Goal: Task Accomplishment & Management: Manage account settings

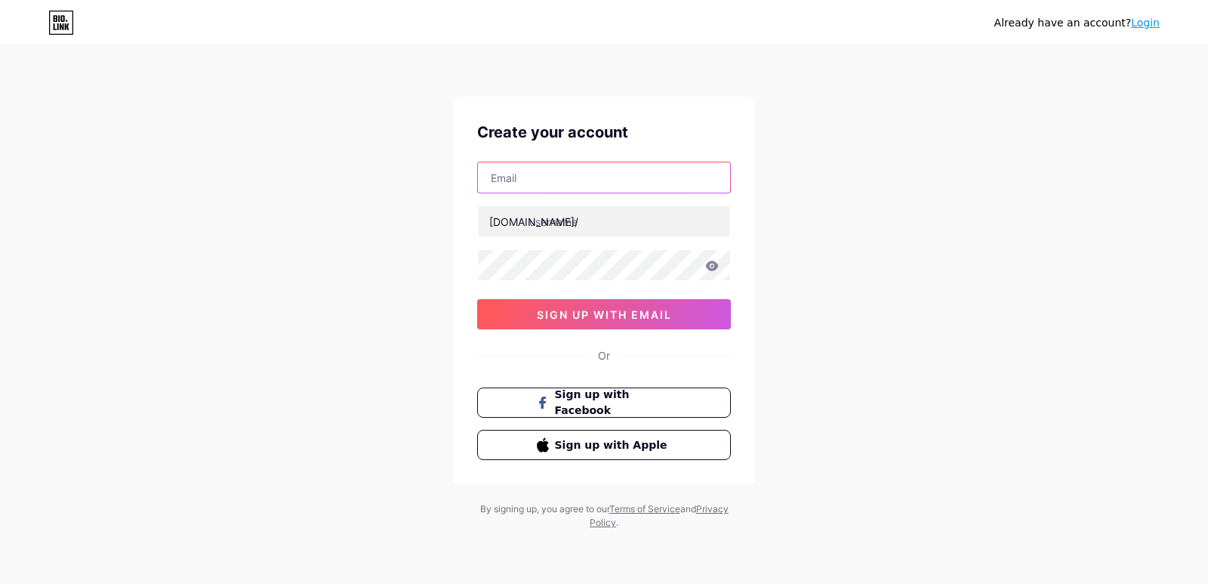
click at [516, 177] on input "text" at bounding box center [604, 177] width 252 height 30
type input "[EMAIL_ADDRESS][DOMAIN_NAME]"
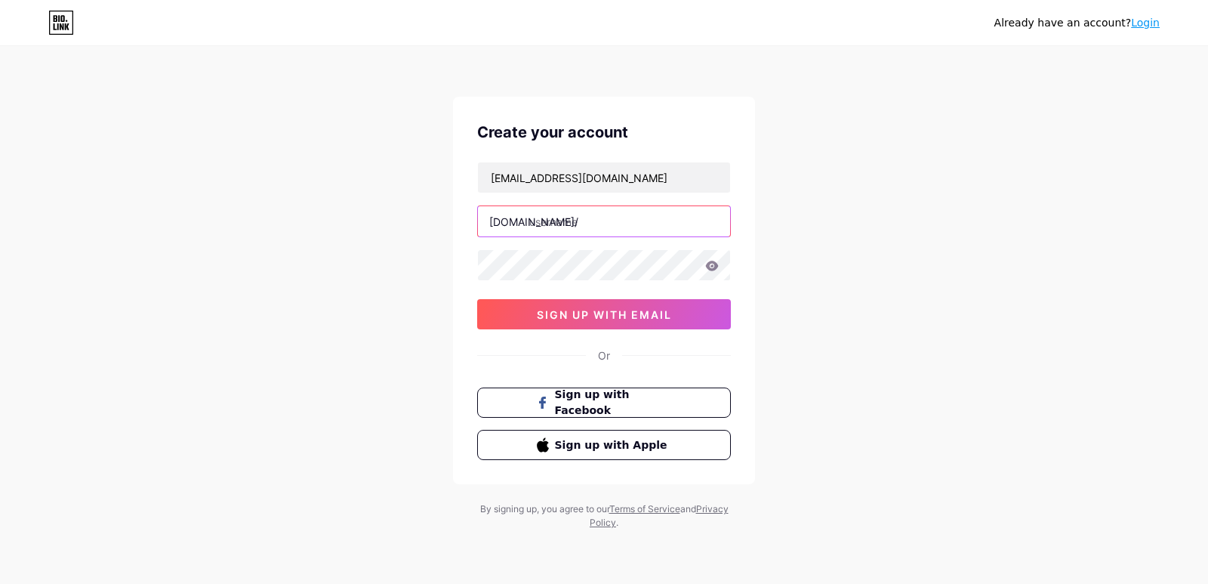
click at [613, 218] on input "text" at bounding box center [604, 221] width 252 height 30
click at [574, 219] on input "text" at bounding box center [604, 221] width 252 height 30
paste input "aguilaunoresources"
type input "aguilaunoresources"
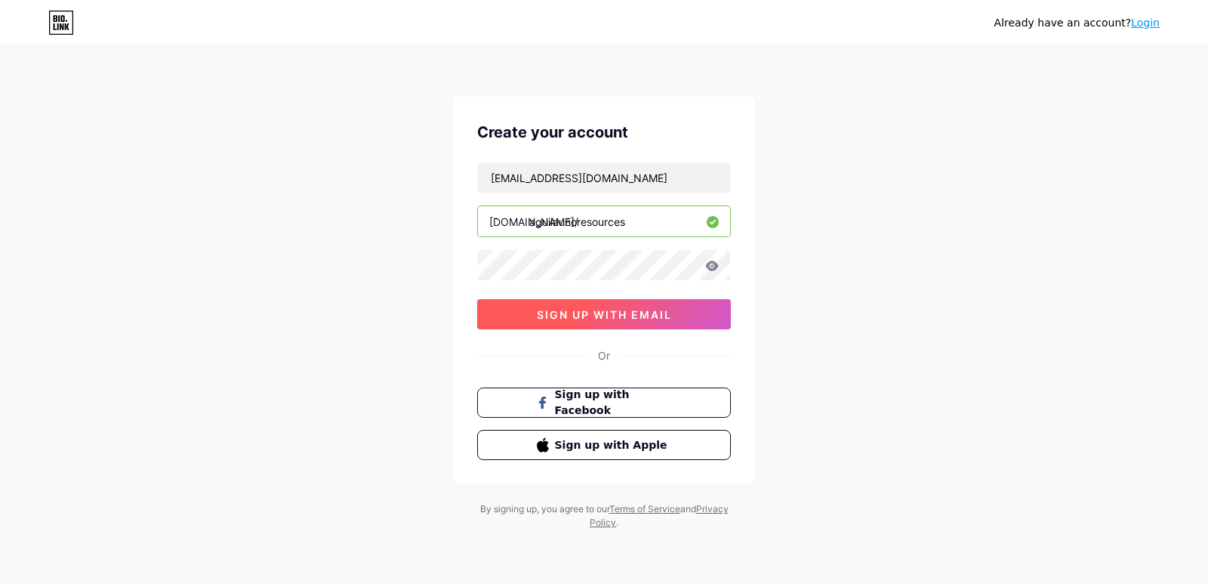
click at [600, 314] on span "sign up with email" at bounding box center [604, 314] width 135 height 13
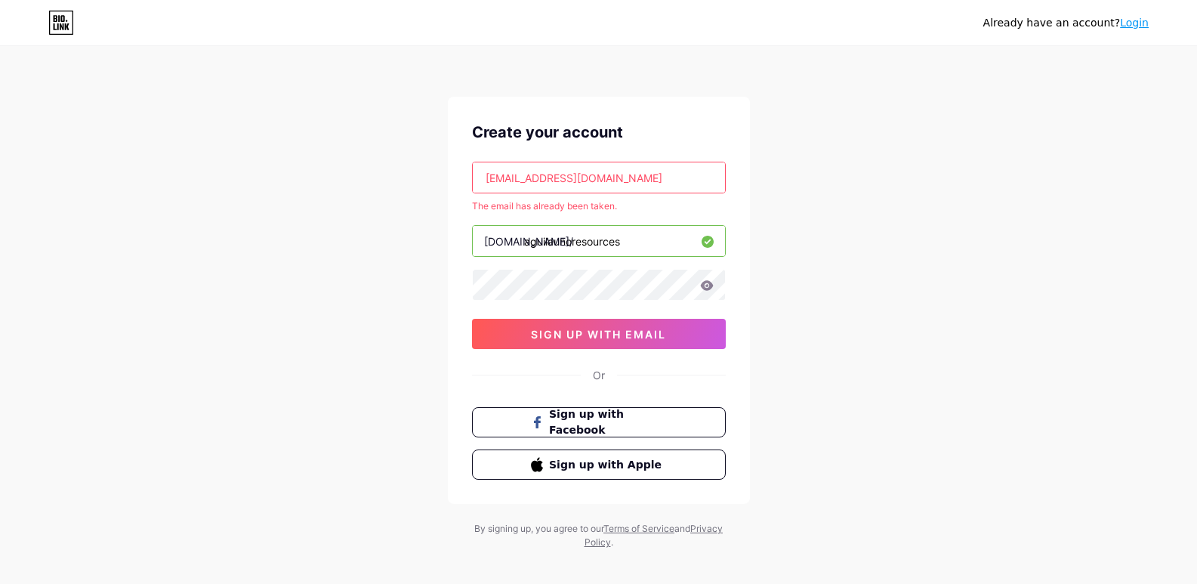
click at [1142, 23] on link "Login" at bounding box center [1134, 23] width 29 height 12
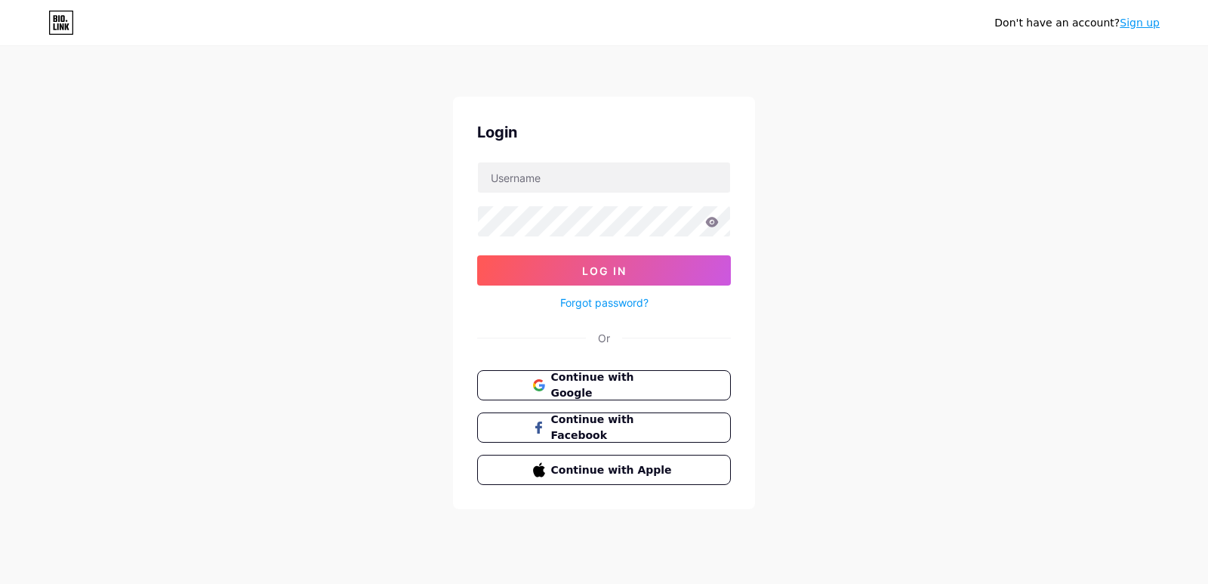
click at [595, 157] on div "Login Log In Forgot password? Or Continue with Google Continue with Facebook Co…" at bounding box center [604, 303] width 302 height 412
click at [592, 180] on input "text" at bounding box center [604, 177] width 252 height 30
click at [541, 189] on input "text" at bounding box center [604, 177] width 252 height 30
paste input "aguilaunoresources"
type input "aguilaunoresources"
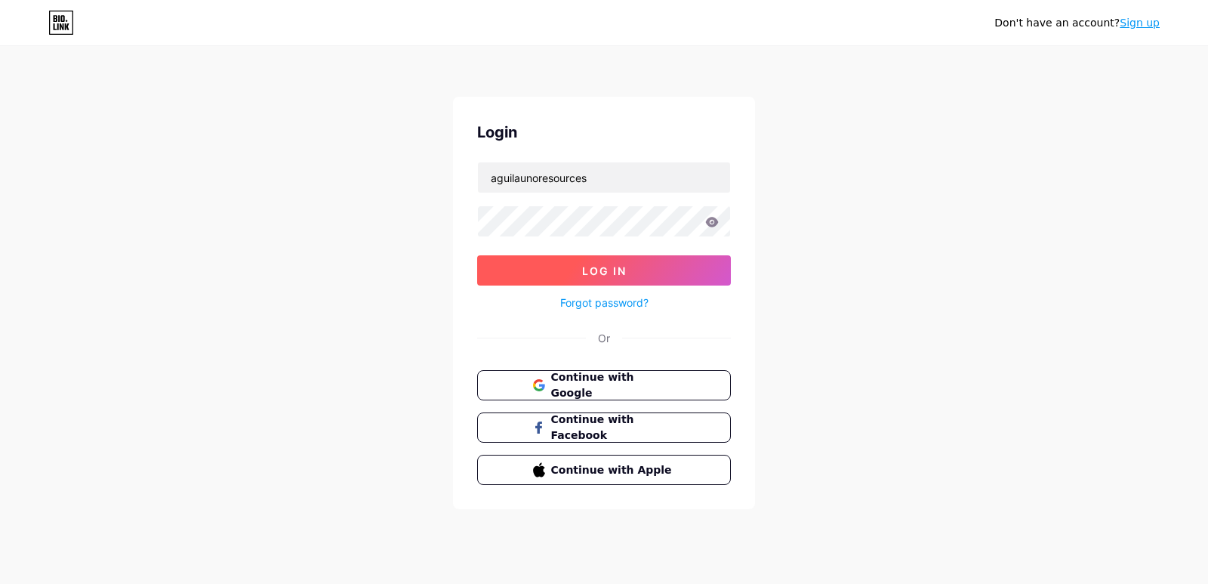
click at [551, 270] on button "Log In" at bounding box center [604, 270] width 254 height 30
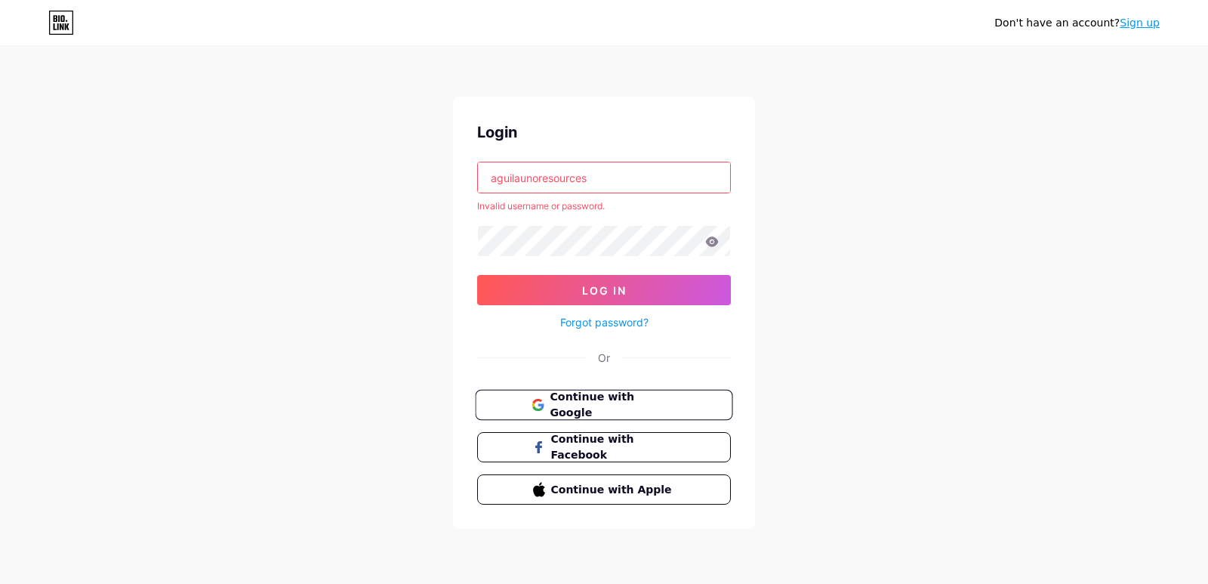
click at [606, 399] on span "Continue with Google" at bounding box center [613, 405] width 126 height 32
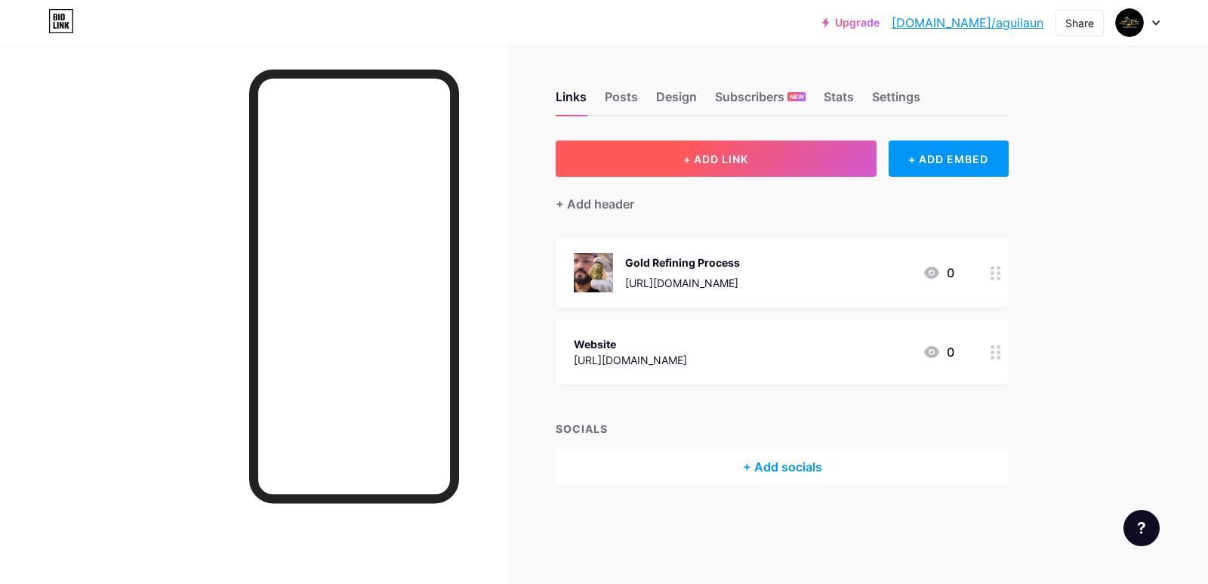
click at [714, 157] on span "+ ADD LINK" at bounding box center [716, 159] width 65 height 13
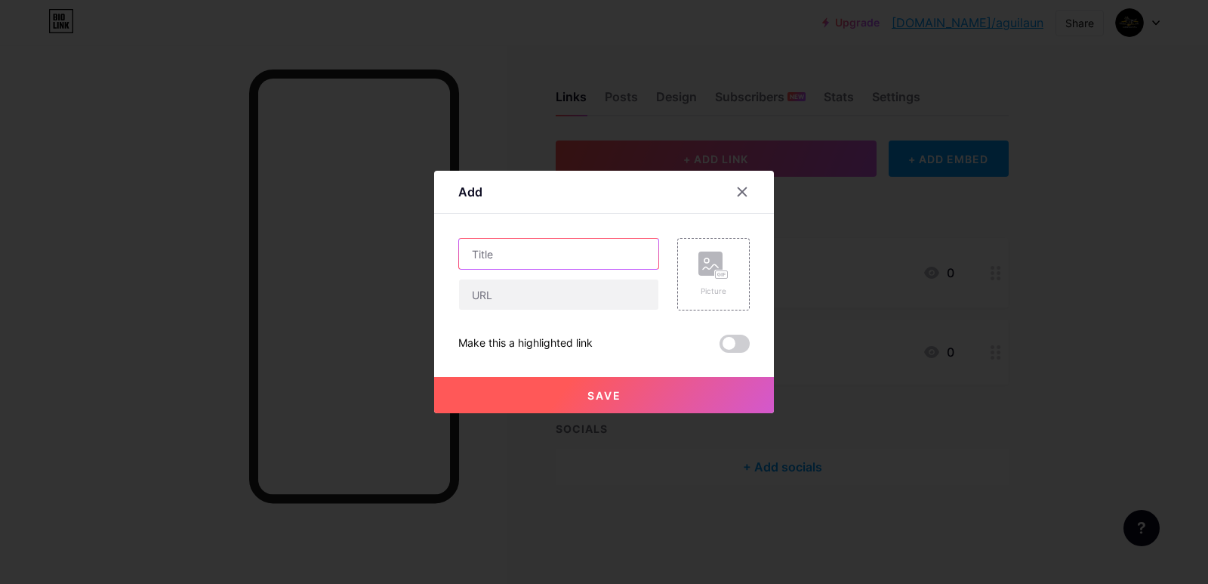
click at [491, 256] on input "text" at bounding box center [558, 254] width 199 height 30
click at [534, 248] on input "text" at bounding box center [558, 254] width 199 height 30
paste input "gold mining consultants"
type input "gold mining consultants"
click at [509, 286] on input "text" at bounding box center [558, 294] width 199 height 30
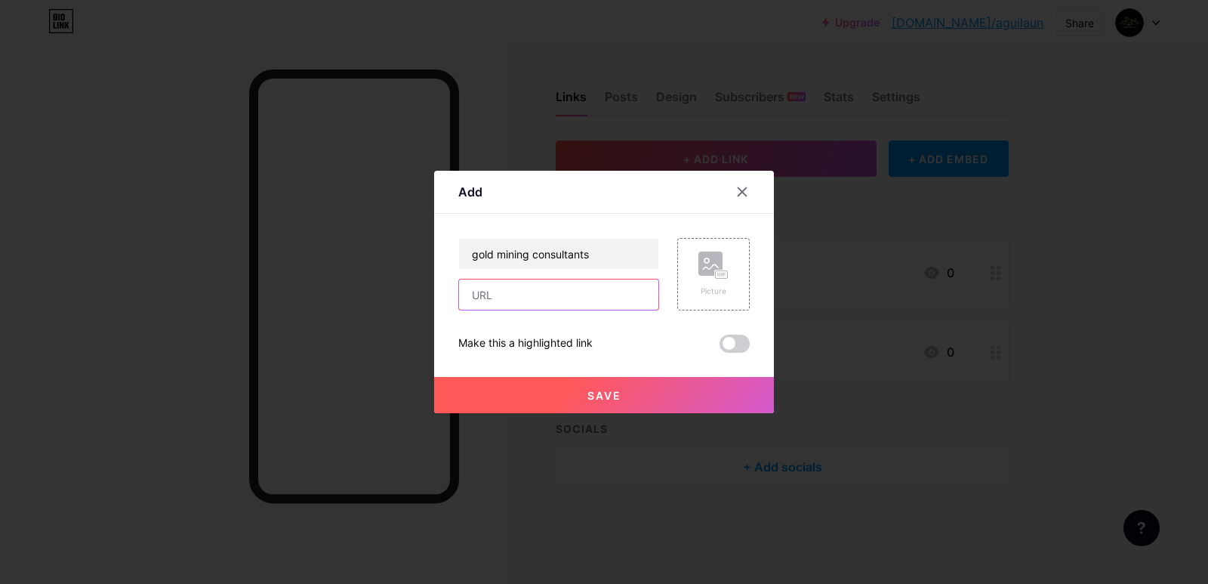
click at [574, 288] on input "text" at bounding box center [558, 294] width 199 height 30
paste input "[URL][DOMAIN_NAME]"
type input "[URL][DOMAIN_NAME]"
click at [705, 259] on rect at bounding box center [711, 264] width 24 height 24
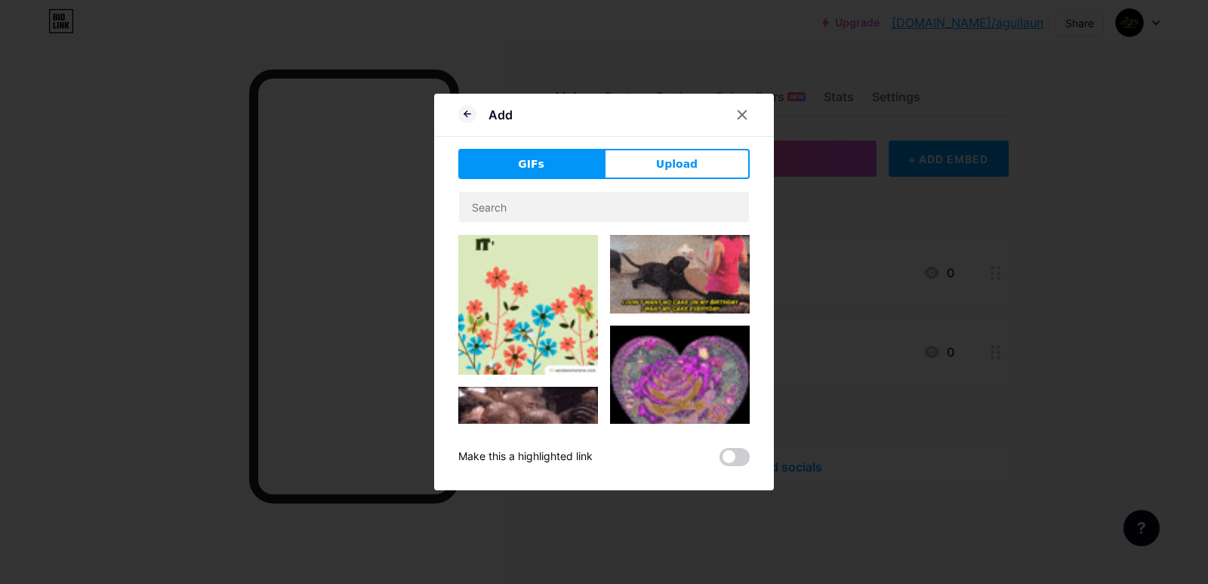
click at [700, 149] on button "Upload" at bounding box center [677, 164] width 146 height 30
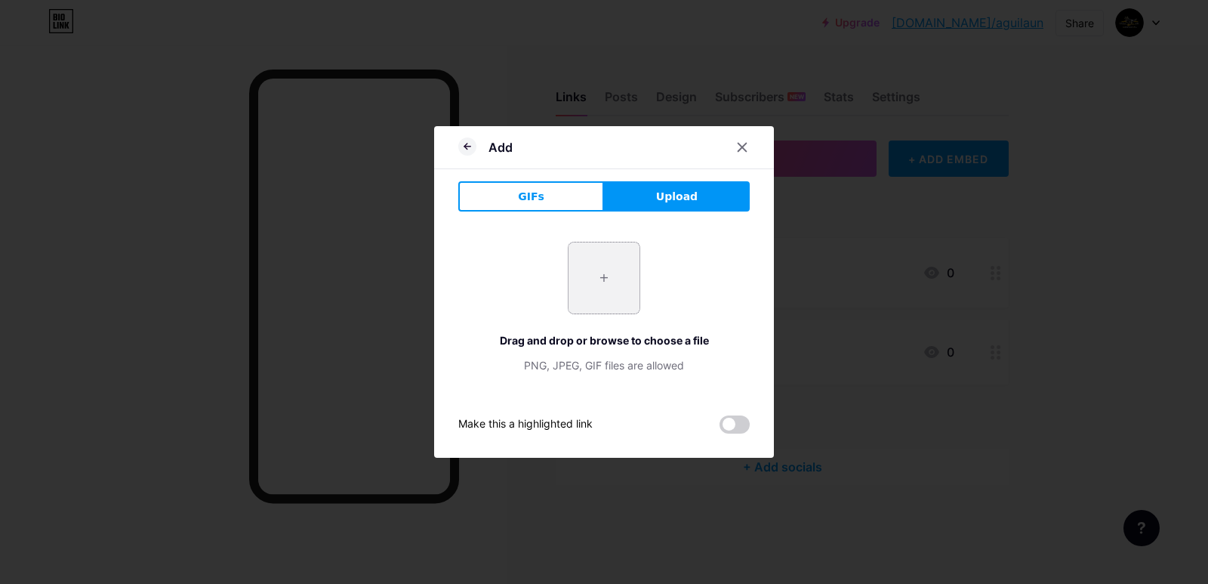
click at [596, 261] on input "file" at bounding box center [604, 277] width 71 height 71
type input "C:\fakepath\Gold mining companies.jpg"
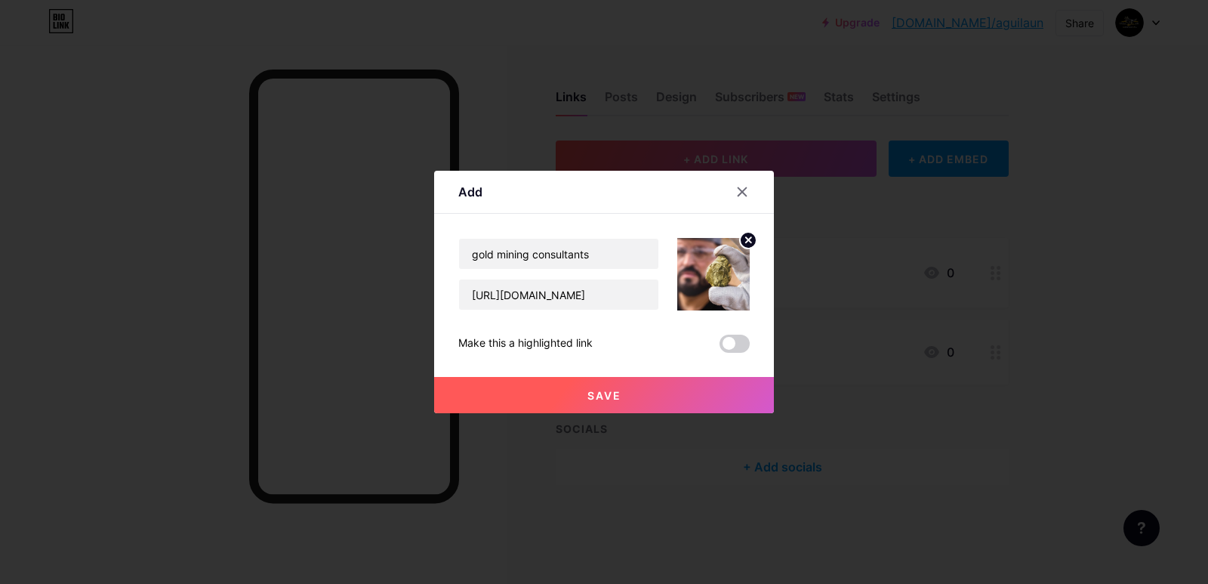
click at [728, 424] on div at bounding box center [604, 292] width 1208 height 584
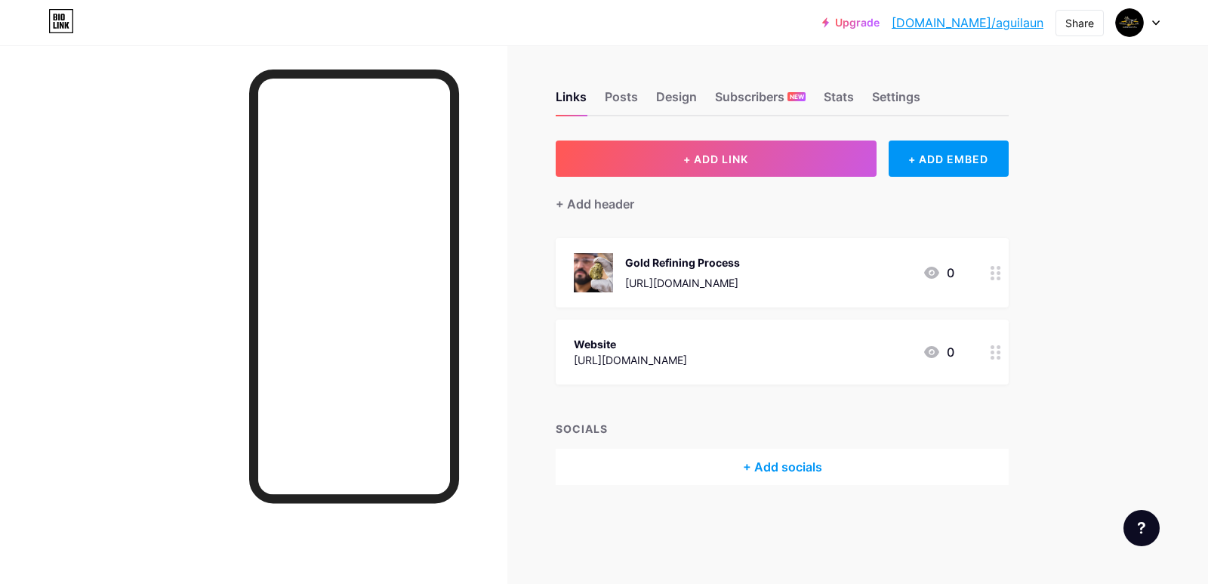
click at [998, 279] on div at bounding box center [996, 272] width 26 height 69
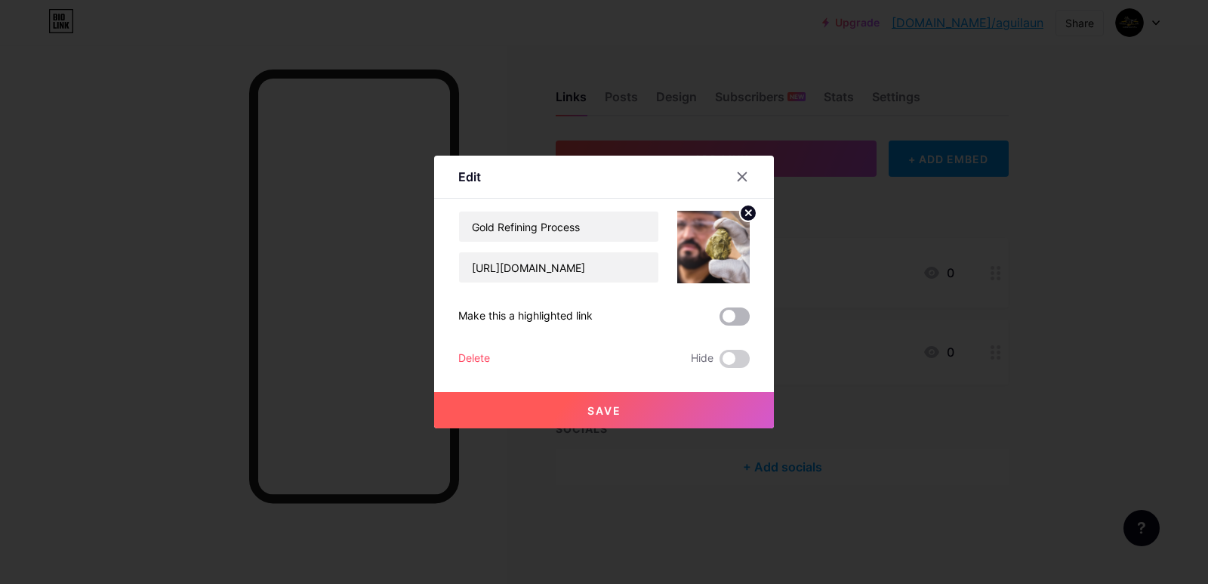
click at [727, 318] on span at bounding box center [735, 316] width 30 height 18
click at [720, 320] on input "checkbox" at bounding box center [720, 320] width 0 height 0
click at [600, 405] on span "Save" at bounding box center [605, 410] width 34 height 13
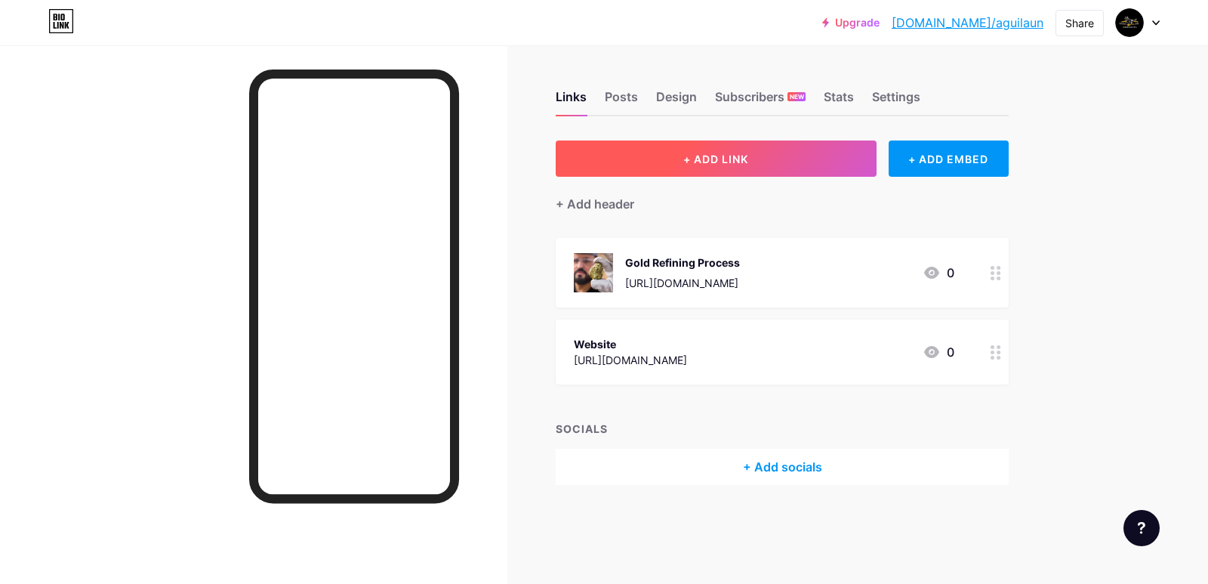
click at [708, 157] on span "+ ADD LINK" at bounding box center [716, 159] width 65 height 13
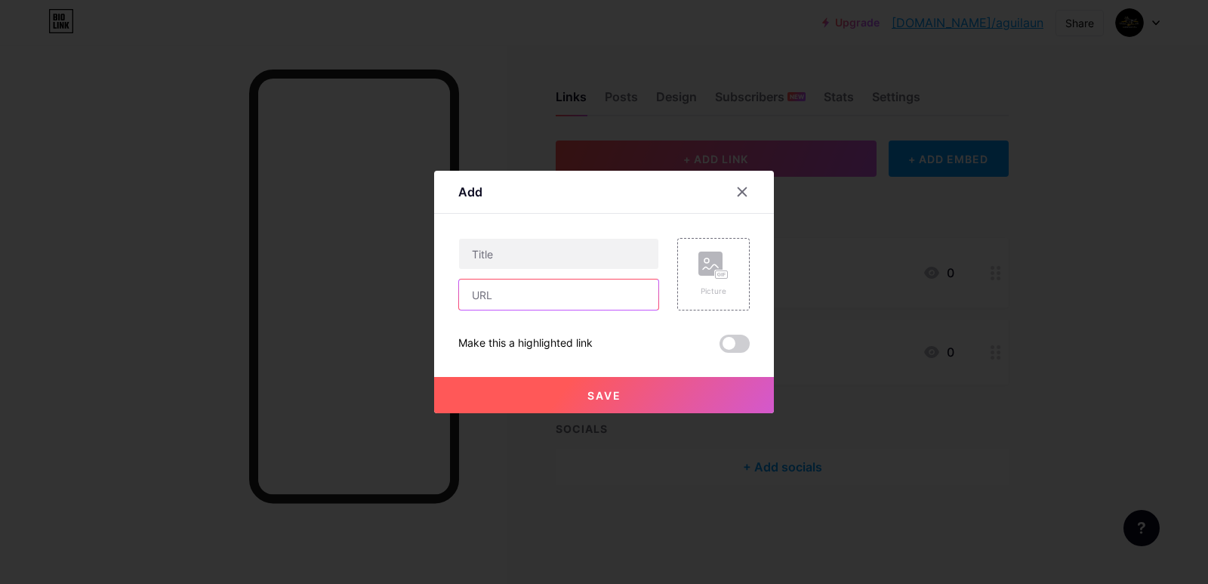
click at [533, 297] on input "text" at bounding box center [558, 294] width 199 height 30
click at [518, 286] on input "text" at bounding box center [558, 294] width 199 height 30
paste input "[URL][DOMAIN_NAME]"
type input "[URL][DOMAIN_NAME]"
click at [505, 248] on input "text" at bounding box center [558, 254] width 199 height 30
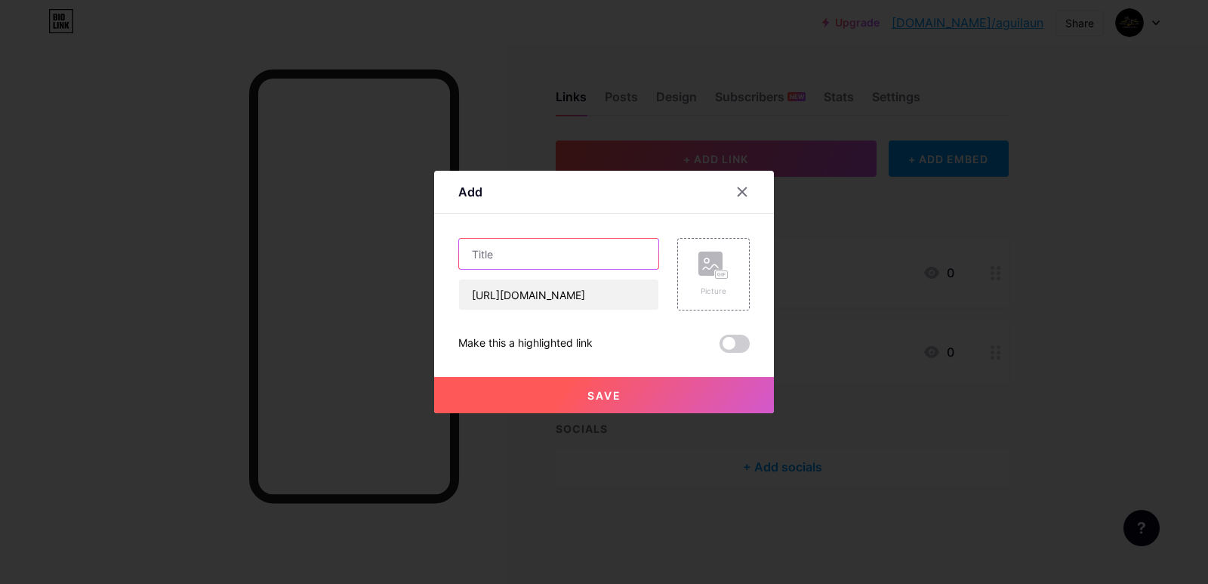
click at [526, 240] on input "text" at bounding box center [558, 254] width 199 height 30
paste input "gold mining consultants"
type input "gold mining consultants"
click at [712, 261] on rect at bounding box center [711, 264] width 24 height 24
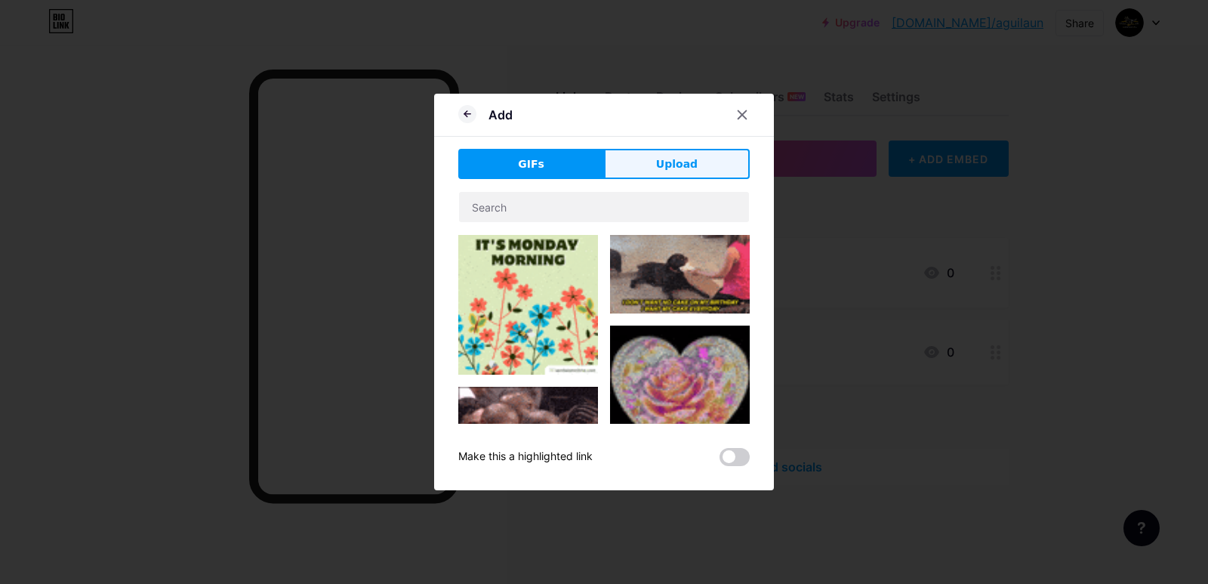
click at [683, 162] on span "Upload" at bounding box center [677, 164] width 42 height 16
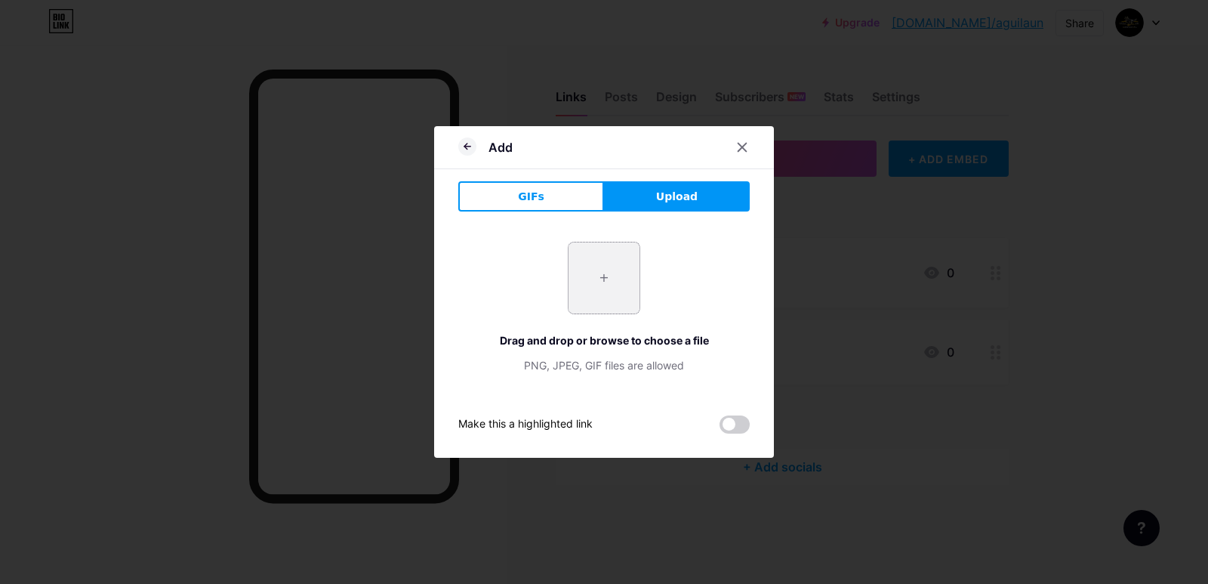
click at [604, 263] on input "file" at bounding box center [604, 277] width 71 height 71
type input "C:\fakepath\Gold mining companies.jpg"
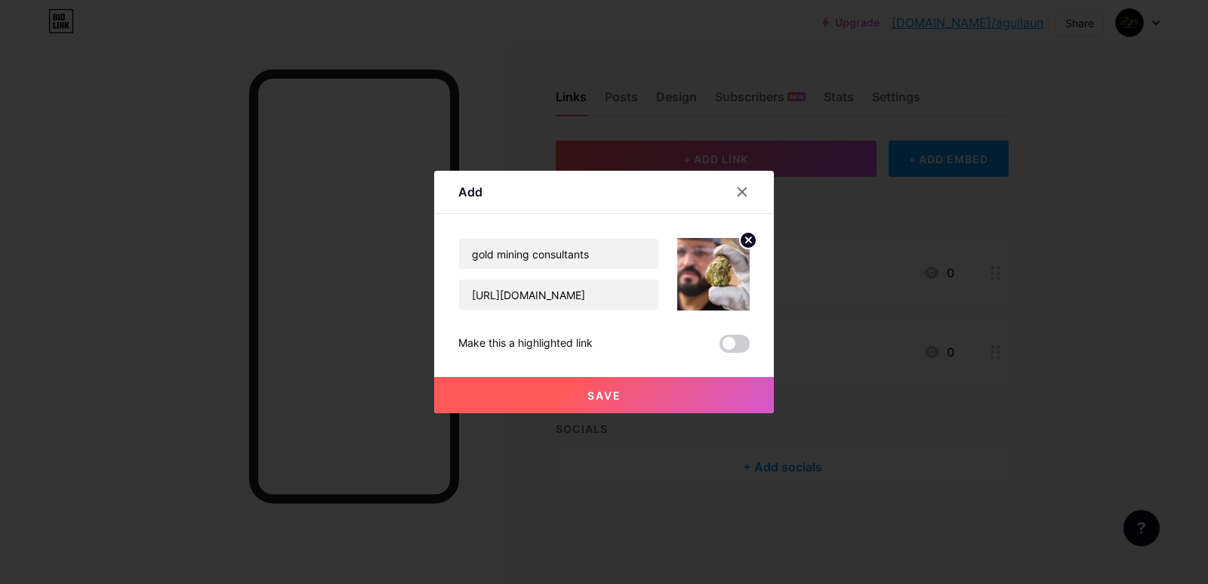
click at [730, 340] on span at bounding box center [735, 344] width 30 height 18
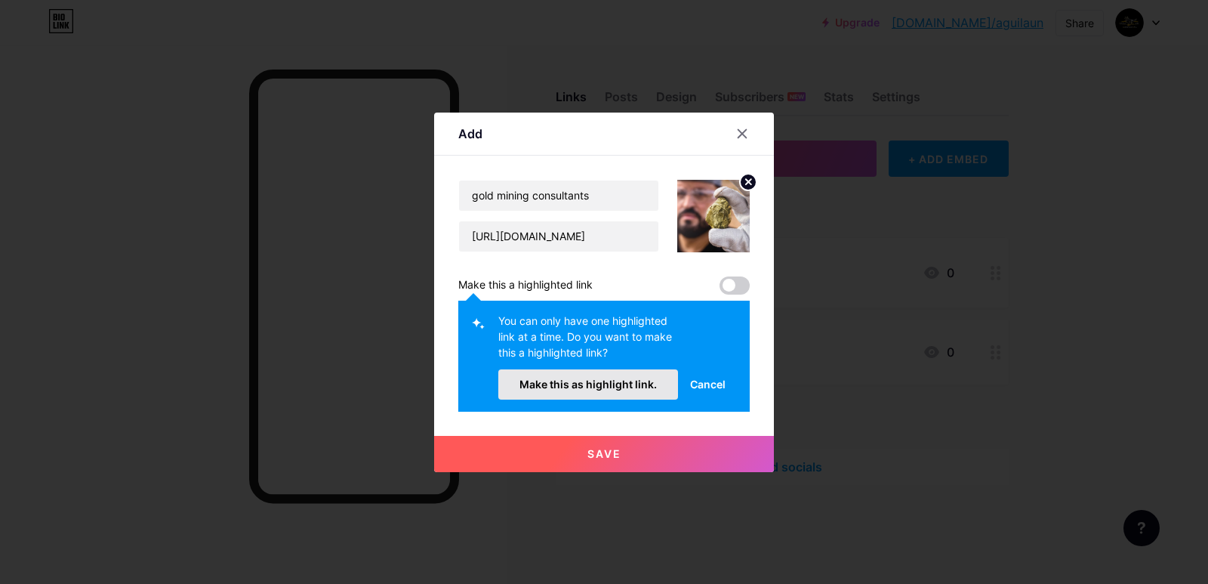
click at [582, 382] on span "Make this as highlight link." at bounding box center [588, 384] width 137 height 13
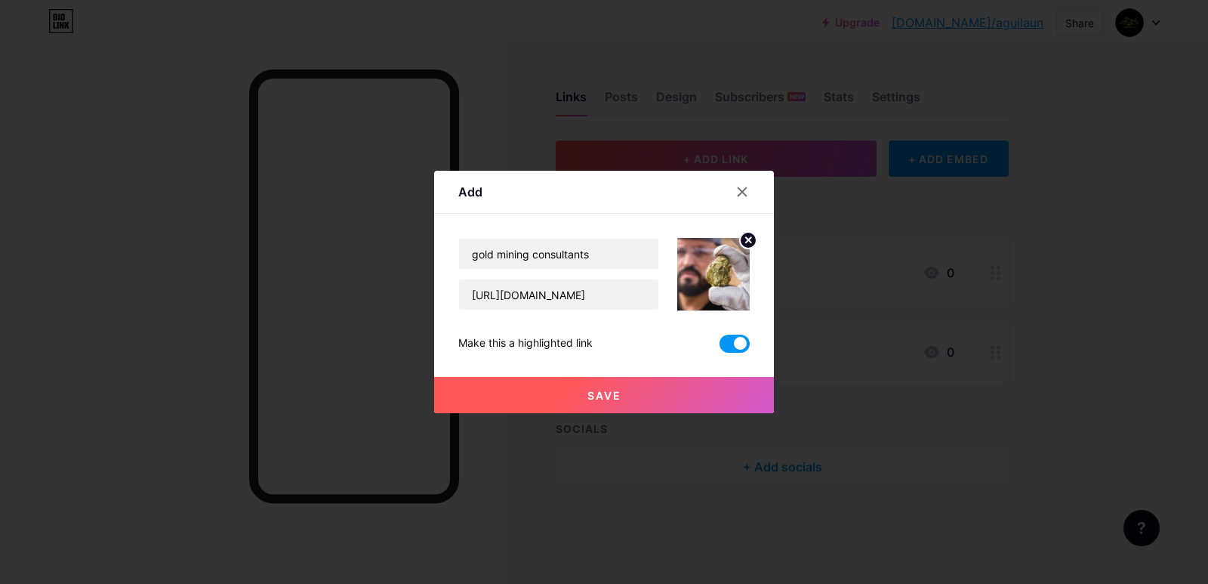
click at [591, 394] on span "Save" at bounding box center [605, 395] width 34 height 13
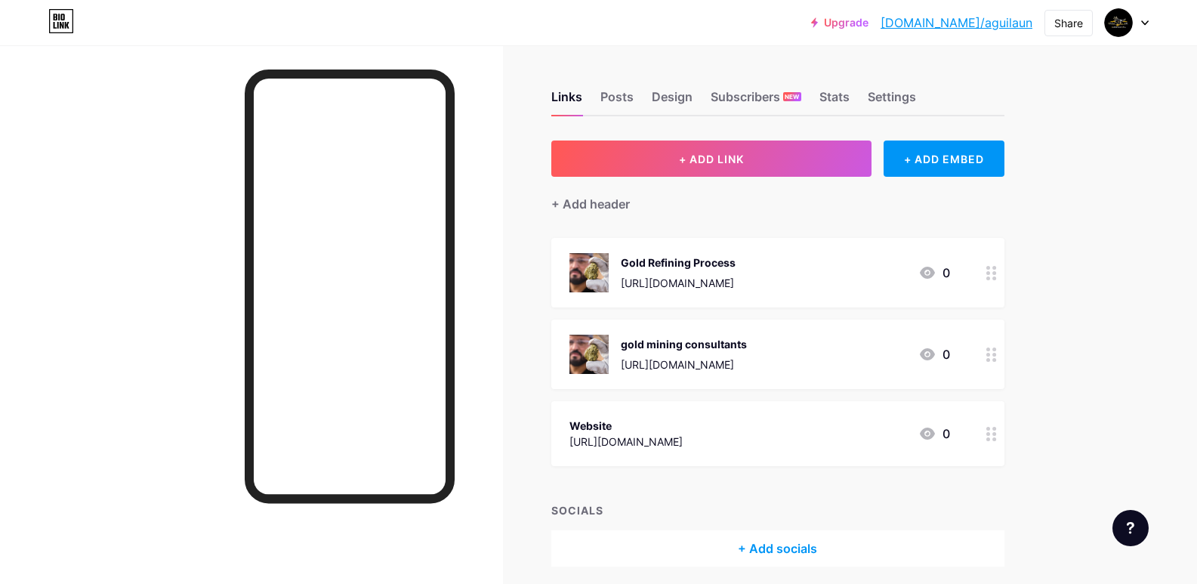
click at [979, 20] on link "[DOMAIN_NAME]/aguilaun" at bounding box center [957, 23] width 152 height 18
